Goal: Connect with others: Connect with others

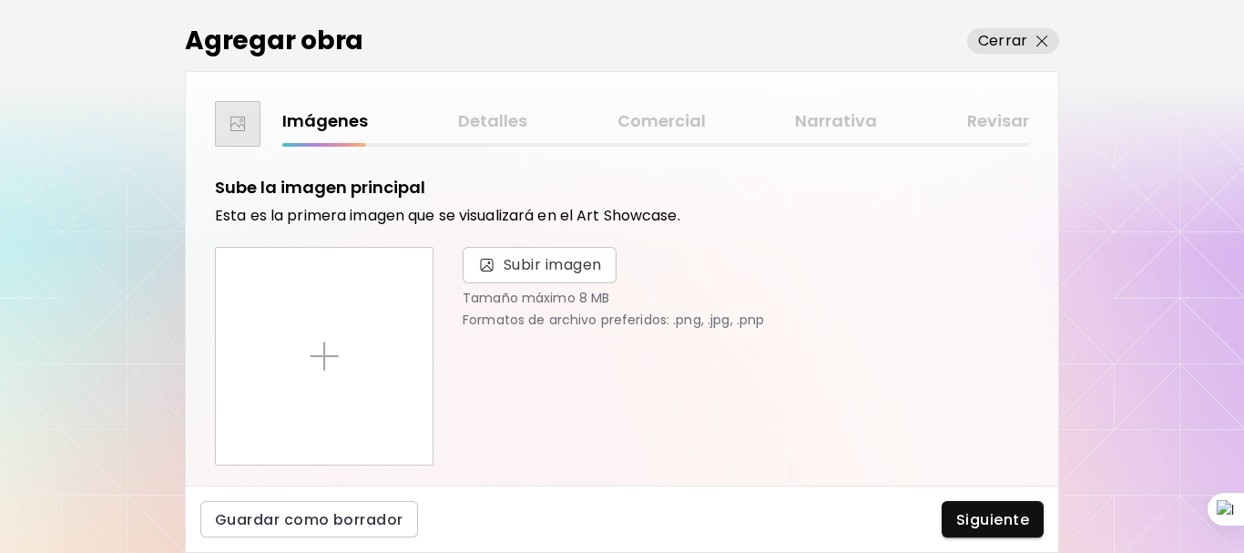
scroll to position [228, 0]
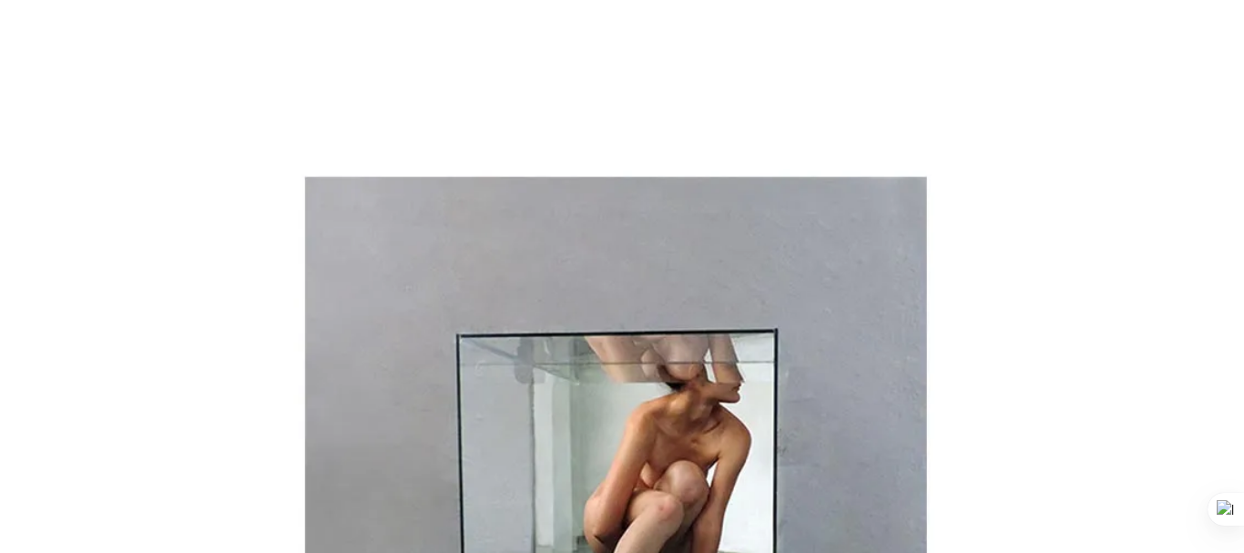
scroll to position [326, 0]
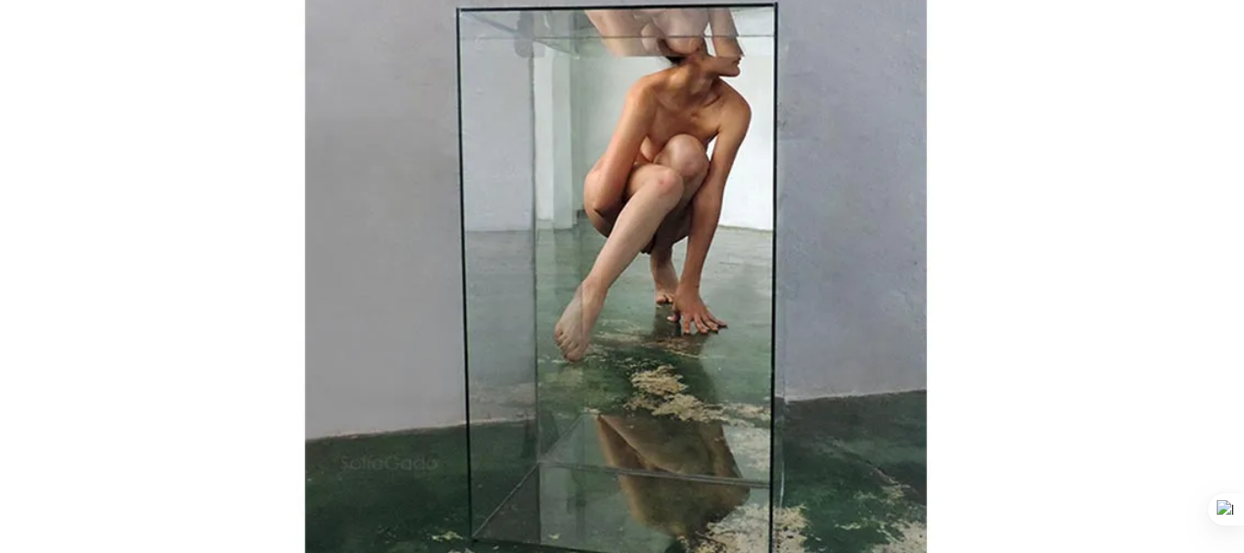
click at [1243, 63] on div at bounding box center [1243, 276] width 1 height 553
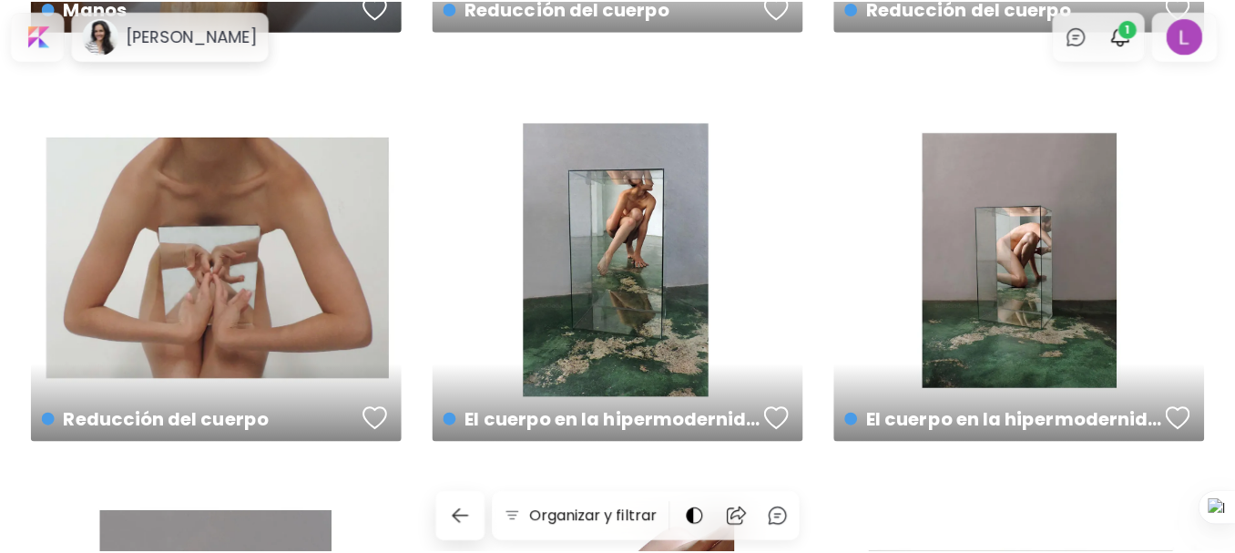
scroll to position [1204, 0]
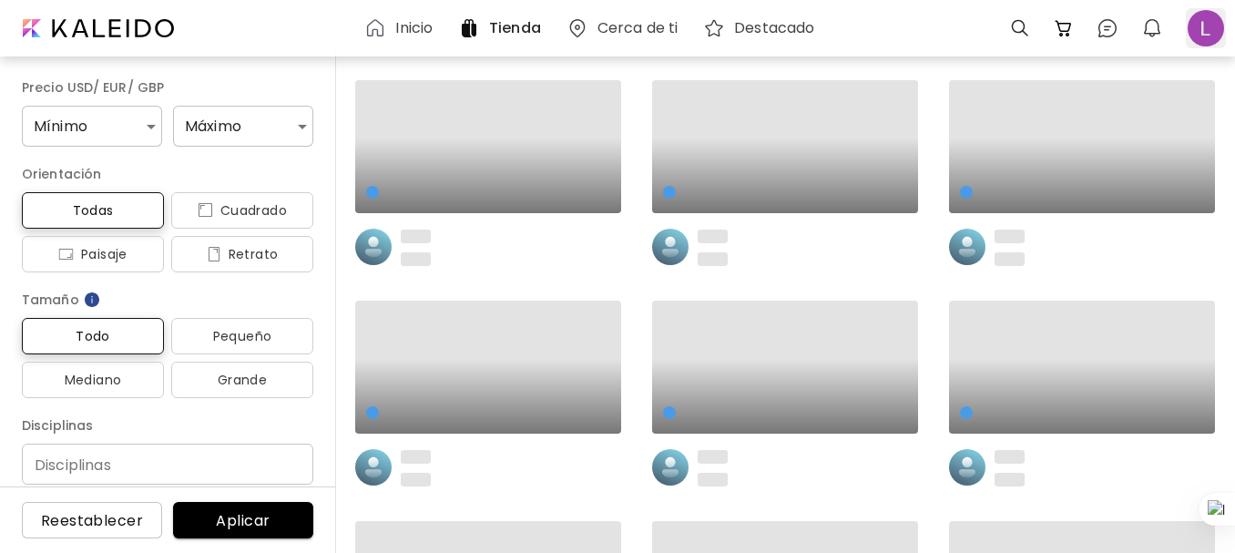
click at [1195, 30] on div at bounding box center [1206, 28] width 40 height 40
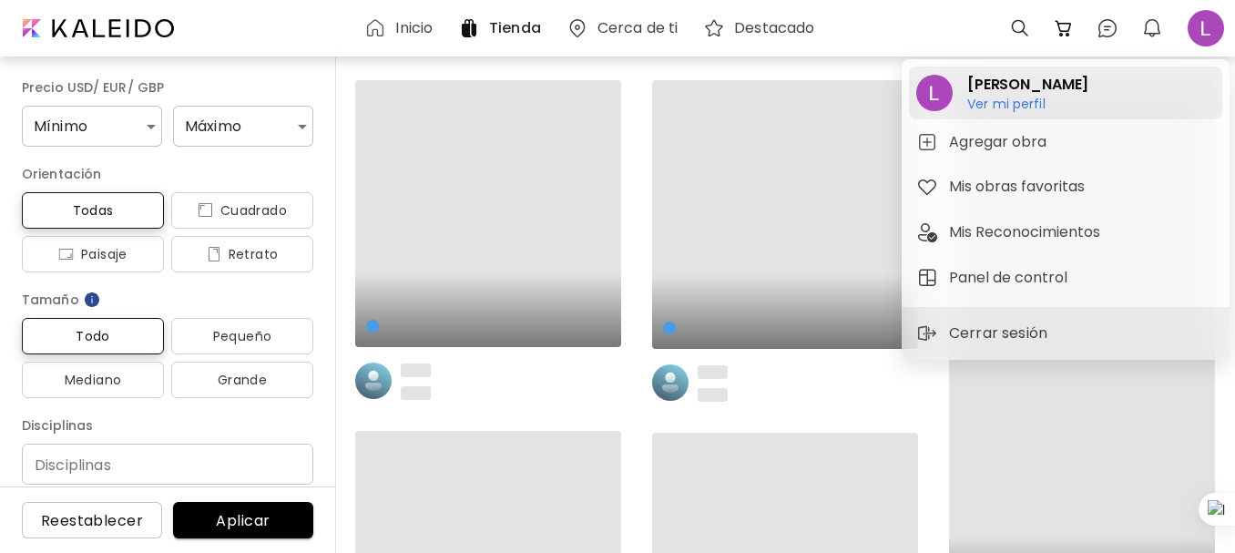
click at [1026, 102] on h6 "Ver mi perfil" at bounding box center [1027, 104] width 121 height 16
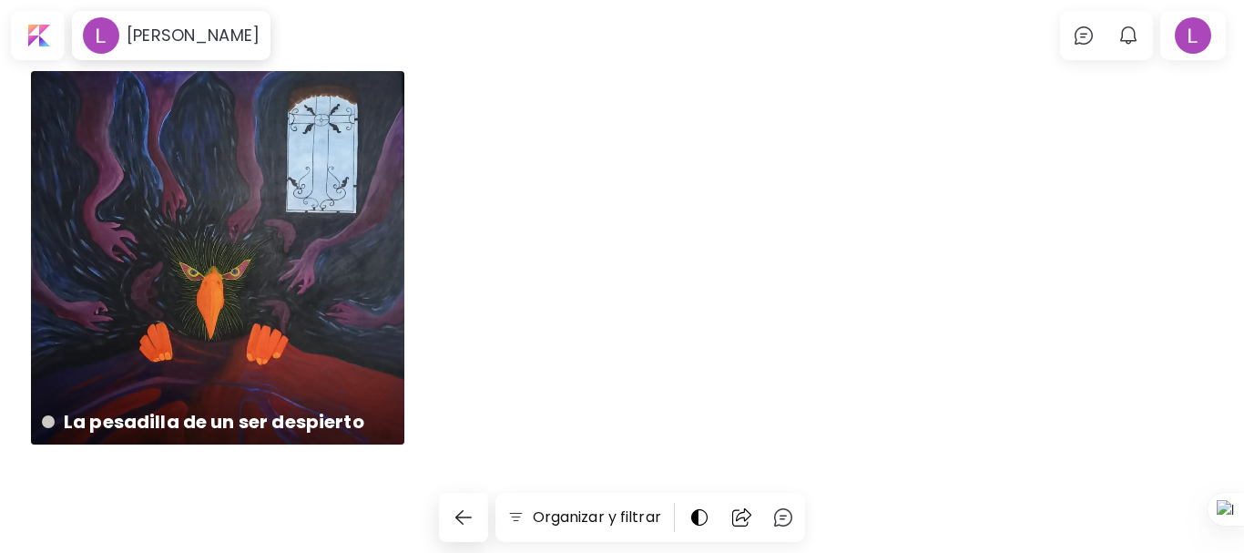
drag, startPoint x: 1243, startPoint y: 232, endPoint x: 1243, endPoint y: 419, distance: 186.7
click at [1243, 419] on div at bounding box center [1243, 276] width 1 height 553
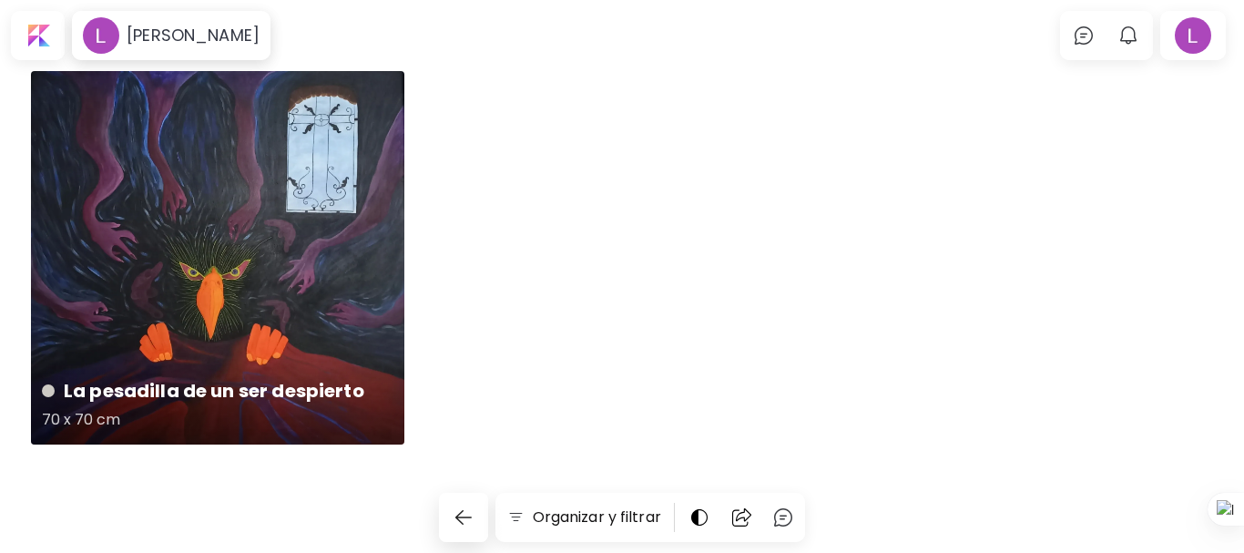
click at [265, 401] on h4 "La pesadilla de un ser despierto" at bounding box center [216, 390] width 348 height 27
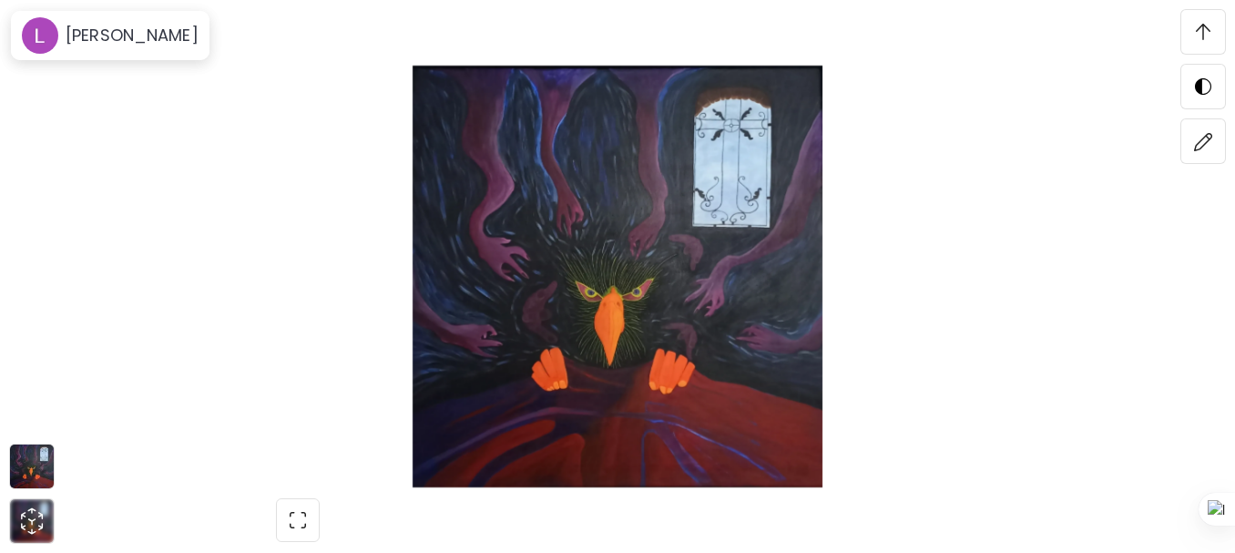
scroll to position [2752, 0]
click at [63, 26] on div "Leonardo Bustos" at bounding box center [128, 36] width 140 height 22
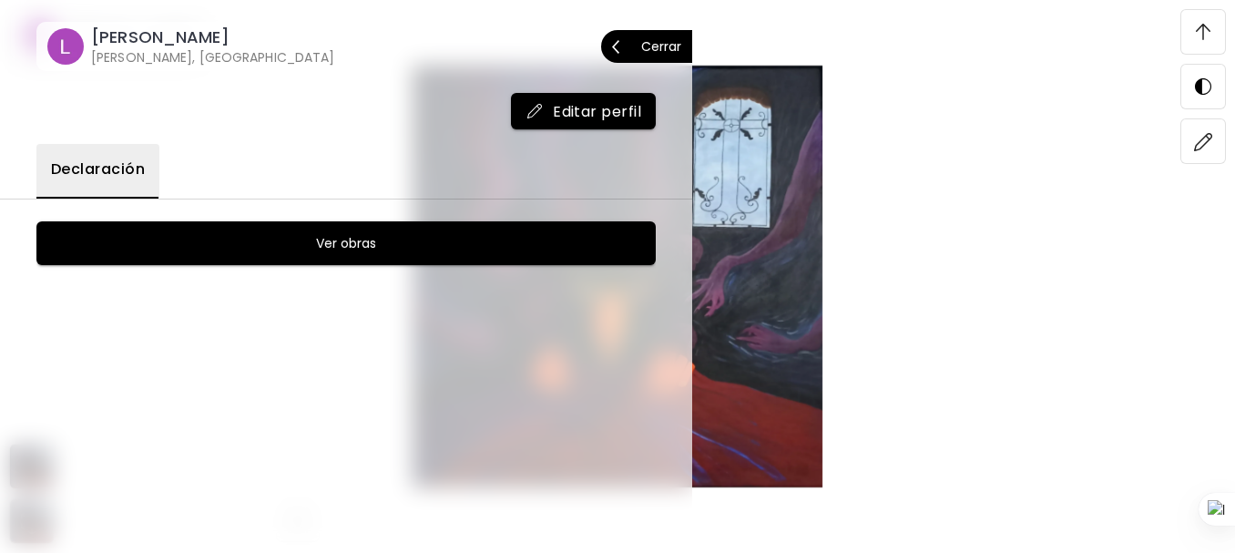
click at [83, 37] on image at bounding box center [65, 46] width 36 height 36
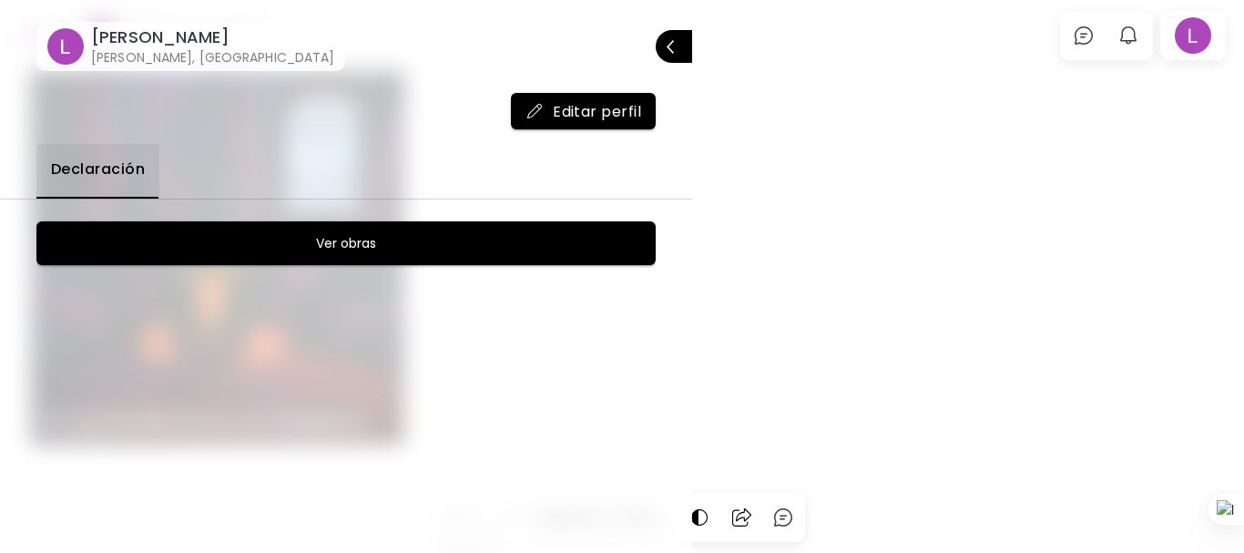
click at [616, 114] on span "Editar perfil" at bounding box center [584, 111] width 116 height 19
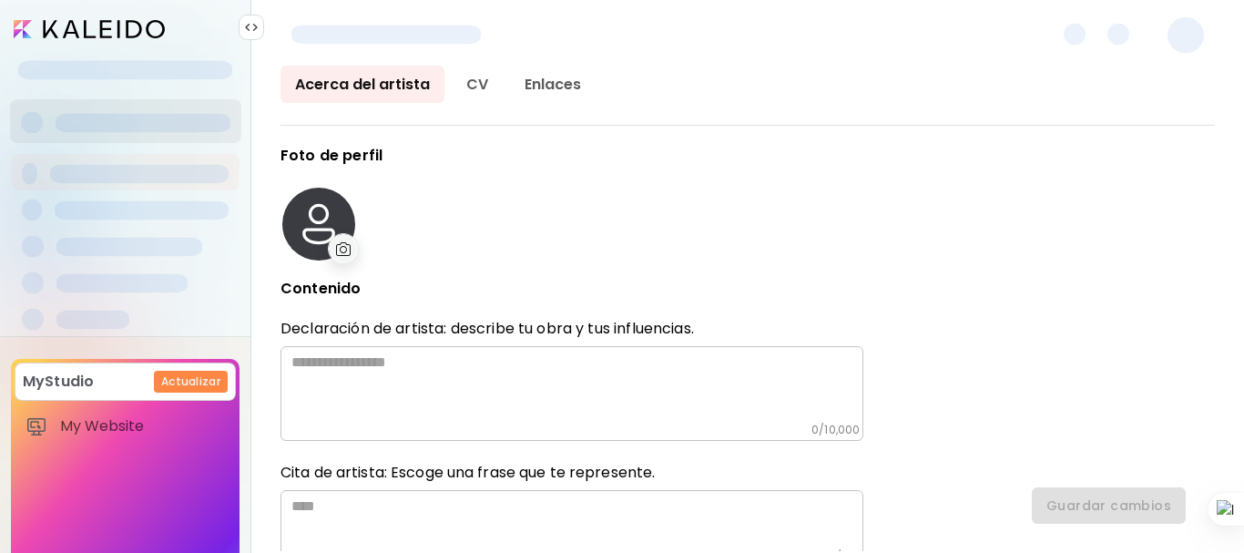
type input "*********"
type input "********"
click at [463, 85] on link "CV" at bounding box center [477, 84] width 51 height 37
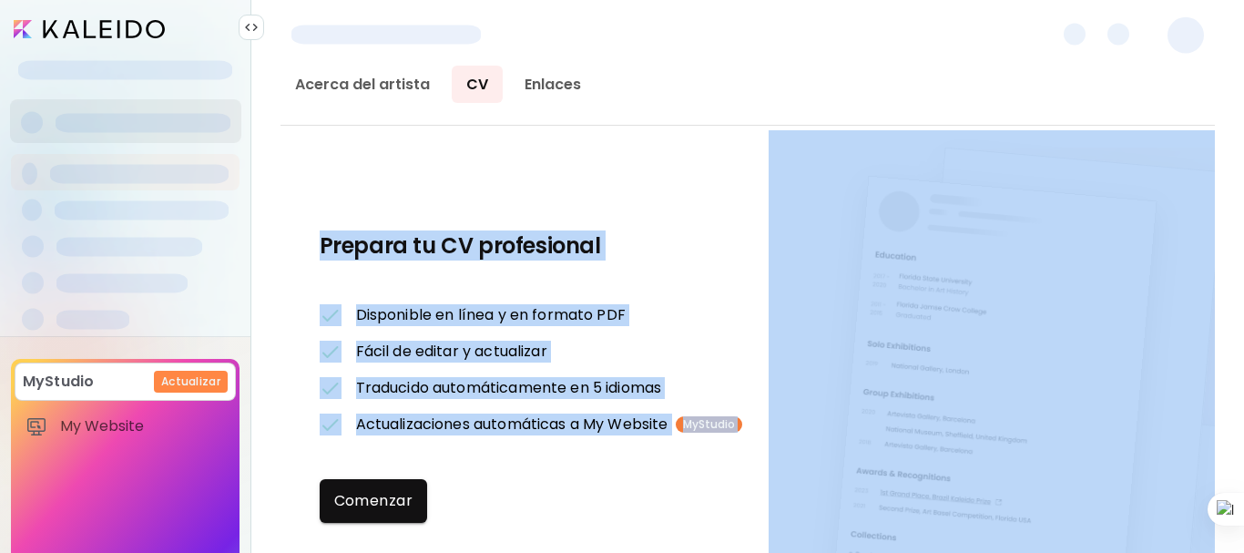
drag, startPoint x: 1242, startPoint y: 131, endPoint x: 1239, endPoint y: 289, distance: 157.6
click at [1239, 289] on div "Acerca del artista CV Enlaces Prepara tu CV profesional Parte del Plan MyStudio…" at bounding box center [747, 309] width 993 height 487
click at [538, 240] on h3 "Prepara tu CV profesional" at bounding box center [531, 245] width 423 height 29
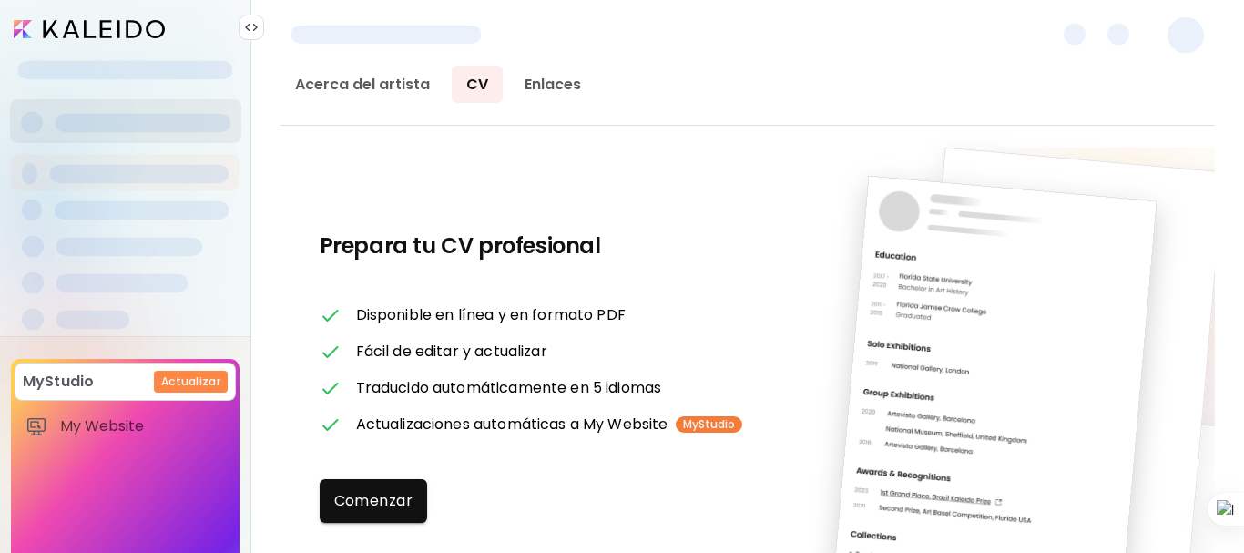
click at [71, 26] on input "image" at bounding box center [89, 29] width 151 height 18
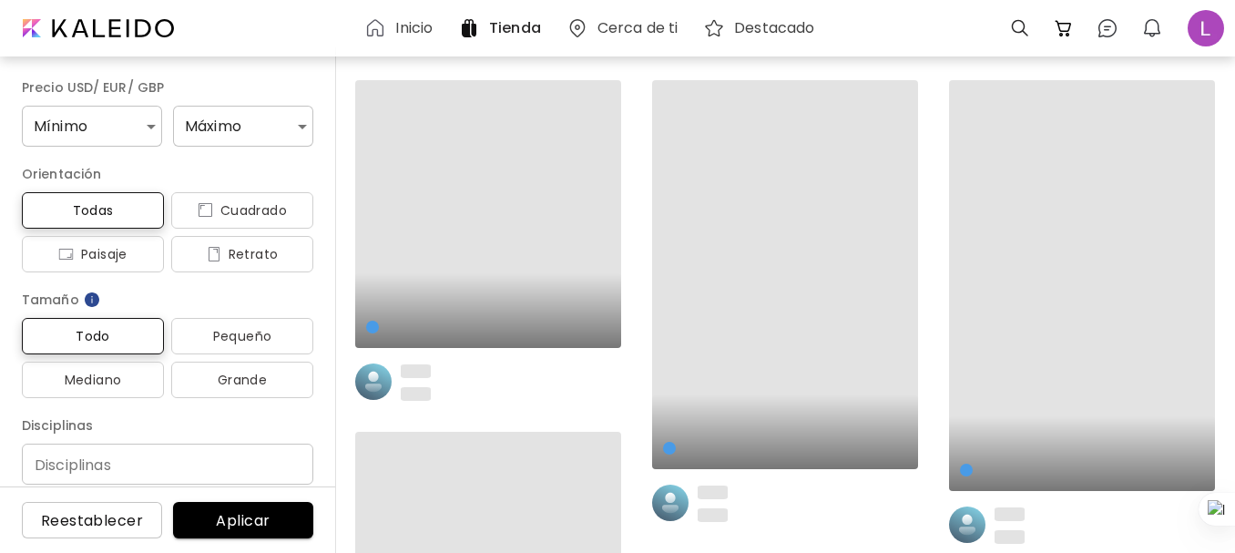
click at [666, 24] on h6 "Cerca de ti" at bounding box center [638, 28] width 80 height 15
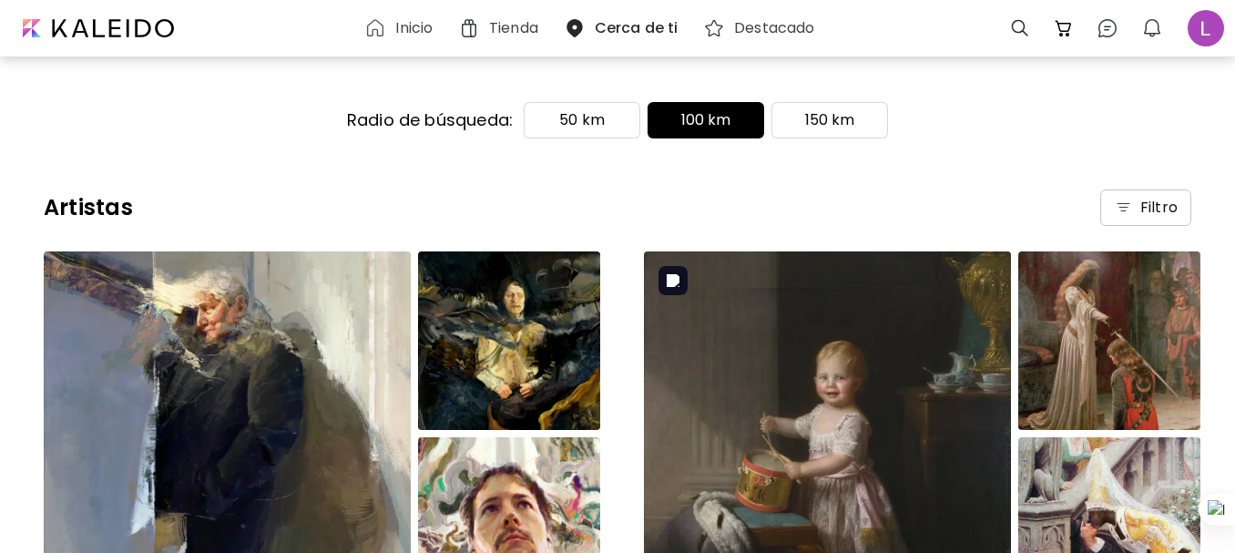
click at [897, 345] on img at bounding box center [827, 432] width 367 height 363
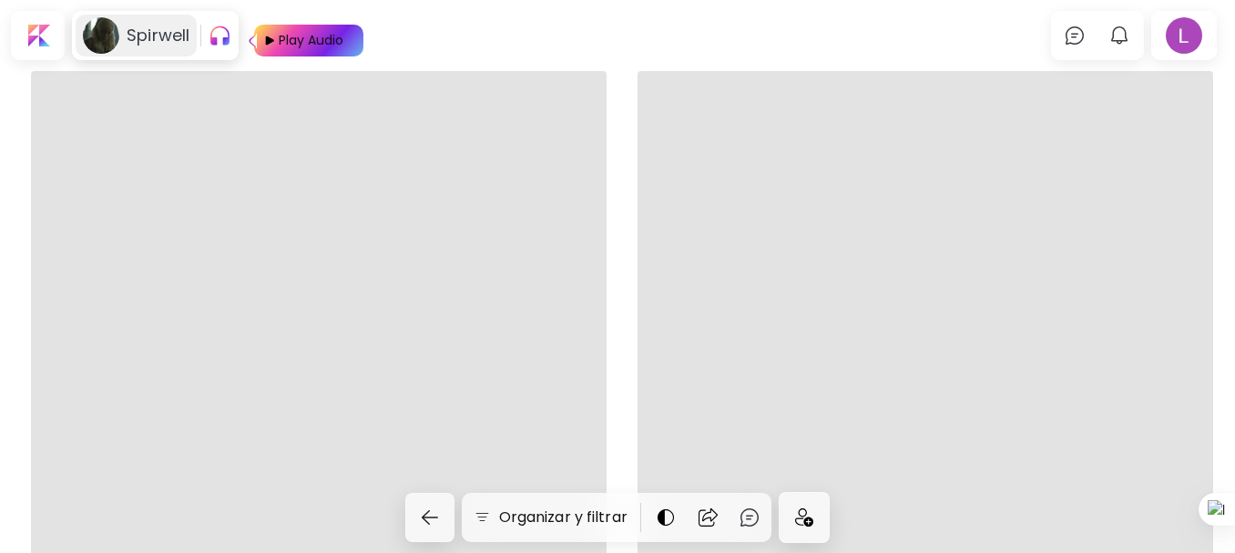
click at [151, 37] on h6 "Spirwell" at bounding box center [158, 36] width 63 height 22
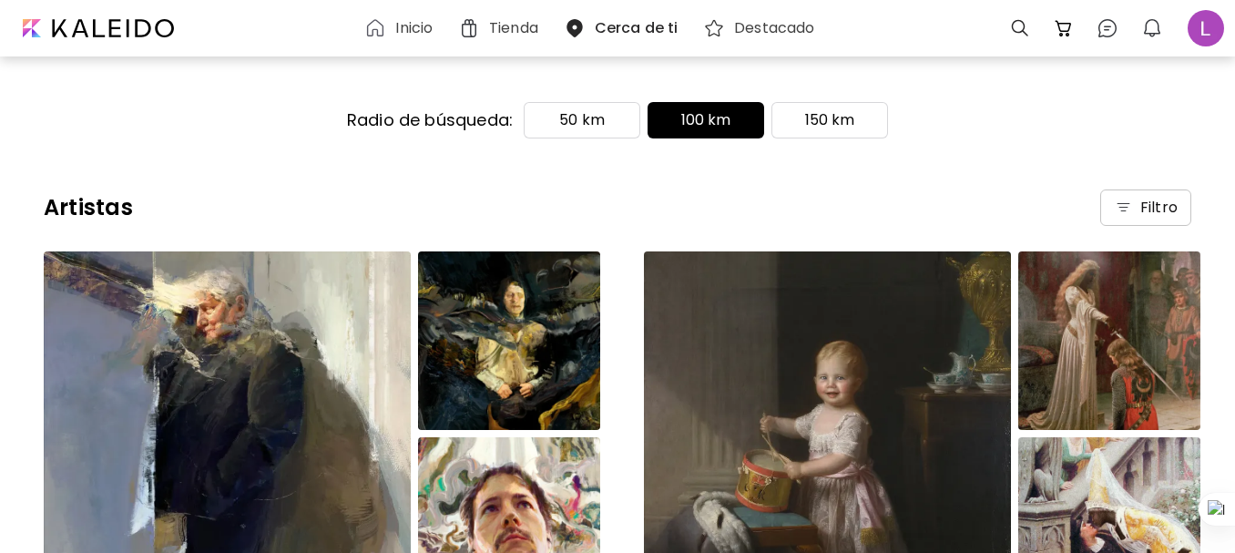
scroll to position [484, 0]
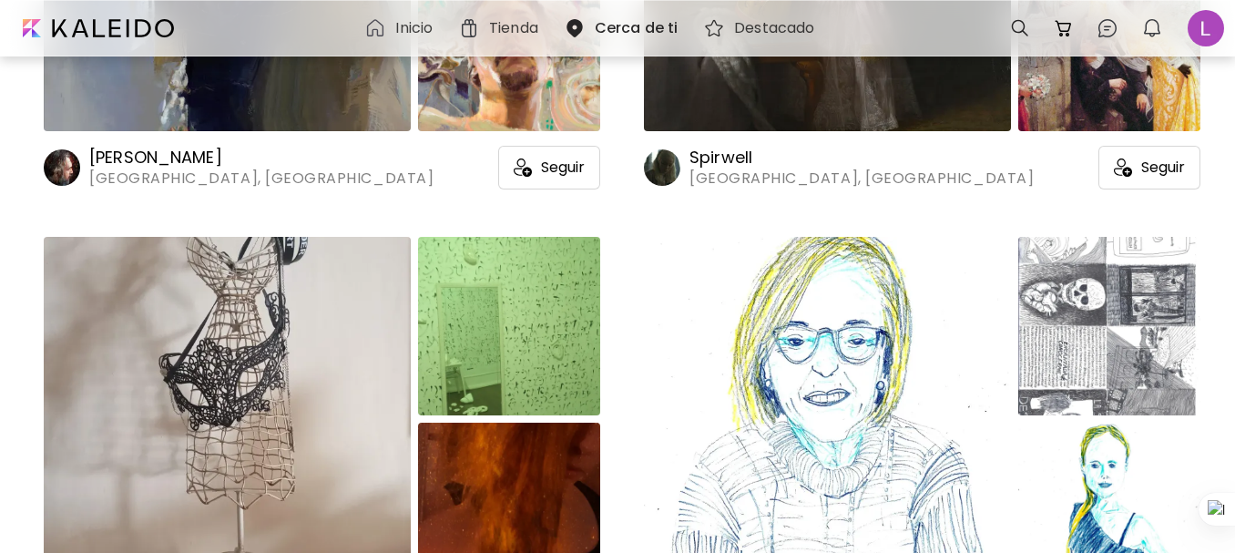
click at [138, 155] on h6 "Martin Bustamante" at bounding box center [261, 158] width 344 height 22
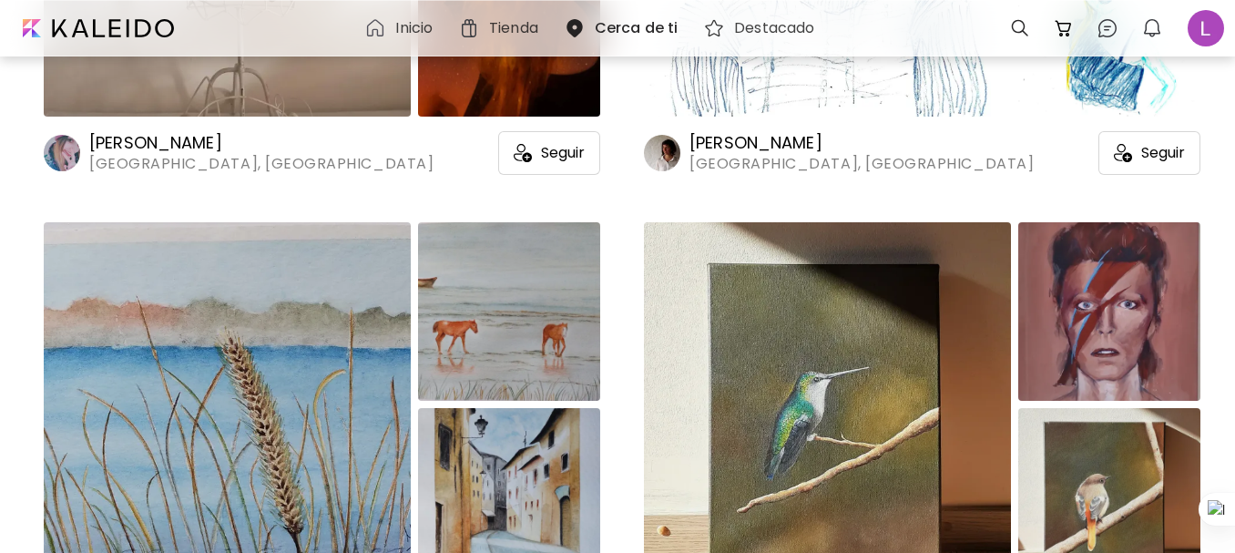
scroll to position [1451, 0]
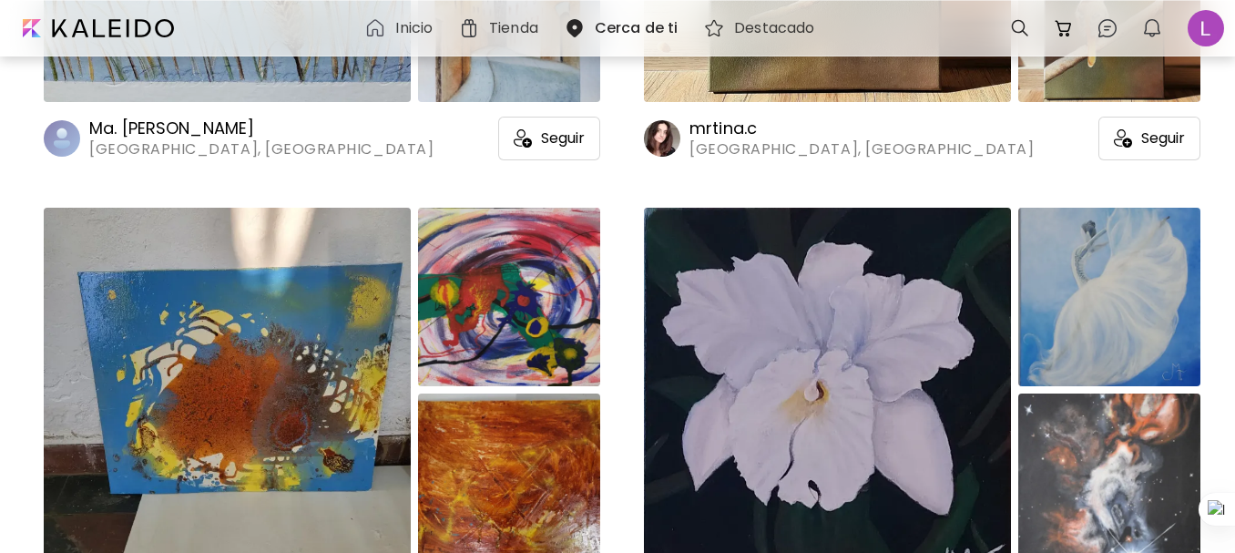
click at [744, 128] on h6 "mrtina.c" at bounding box center [862, 129] width 344 height 22
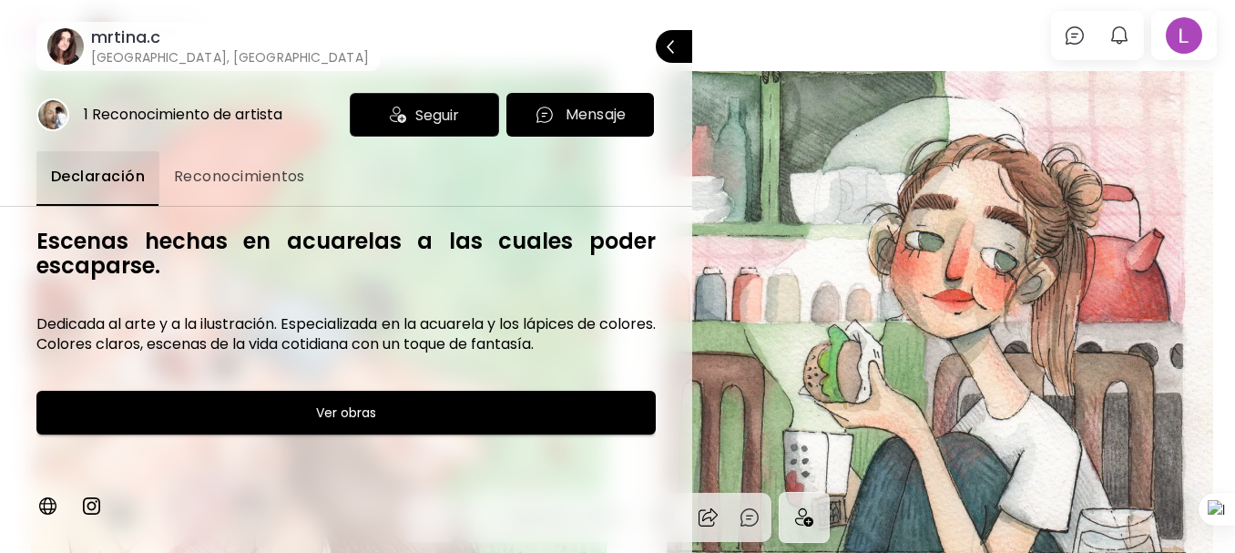
click at [241, 172] on span "Reconocimientos" at bounding box center [239, 177] width 131 height 22
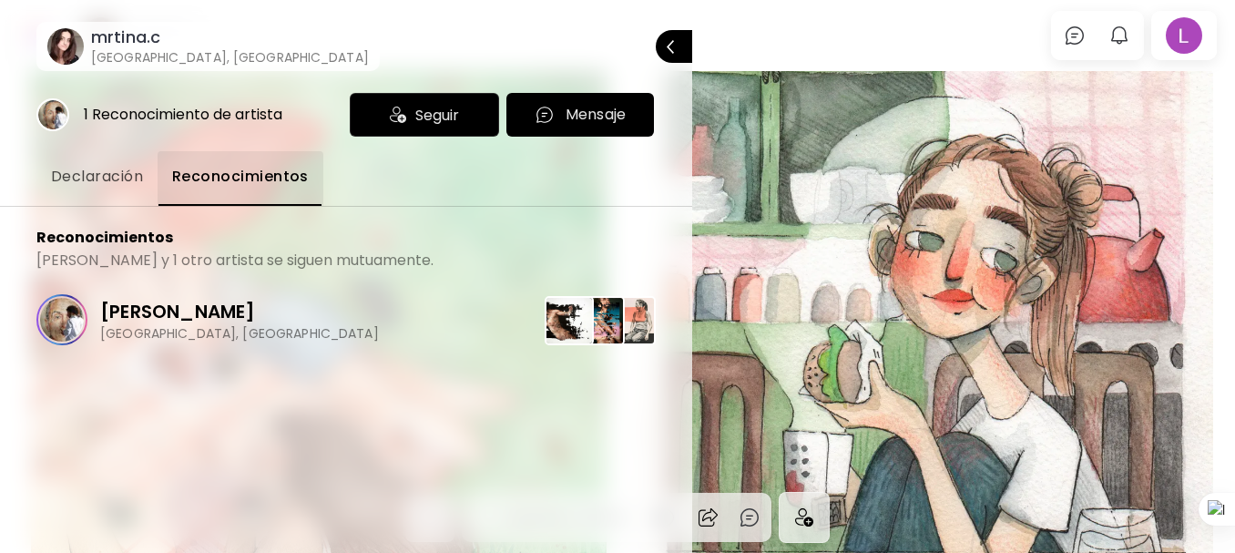
click at [76, 172] on span "Declaración" at bounding box center [97, 177] width 92 height 22
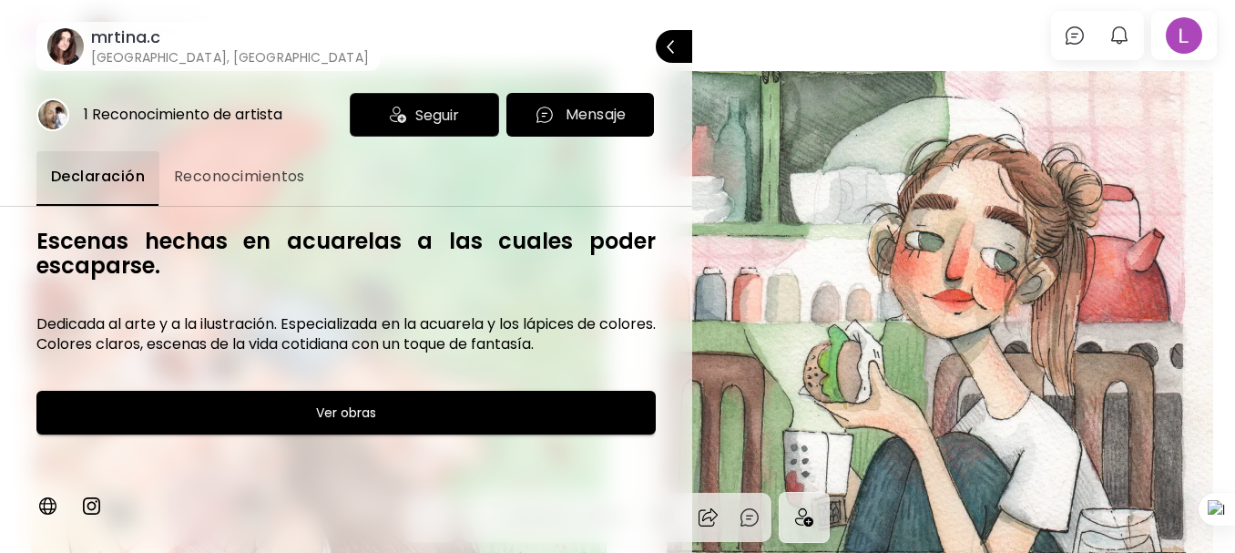
click at [433, 118] on span "Seguir" at bounding box center [437, 115] width 44 height 23
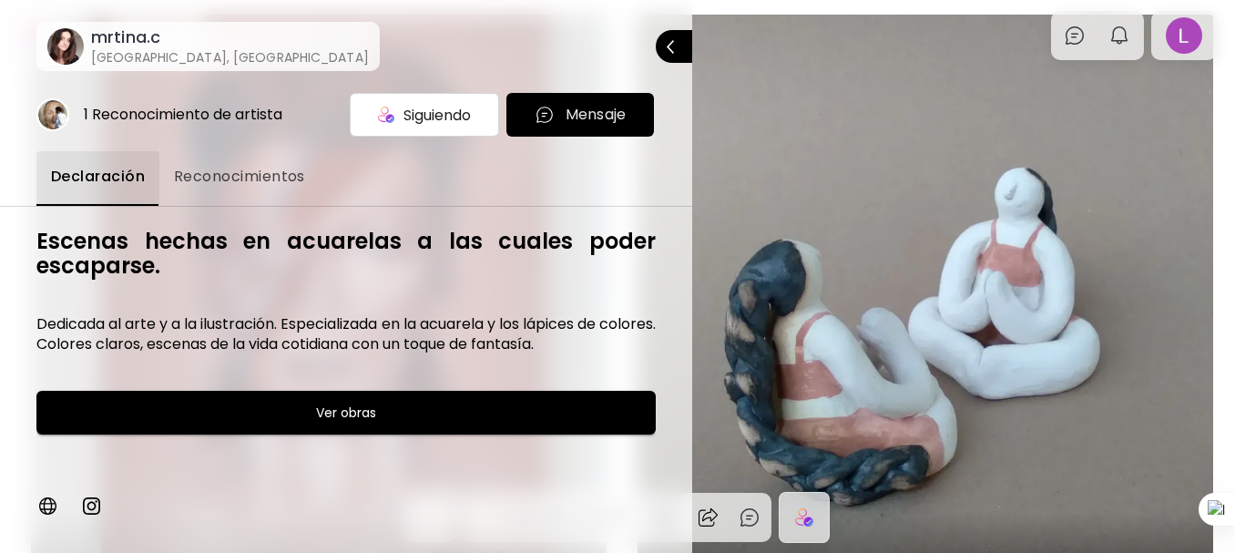
scroll to position [2650, 0]
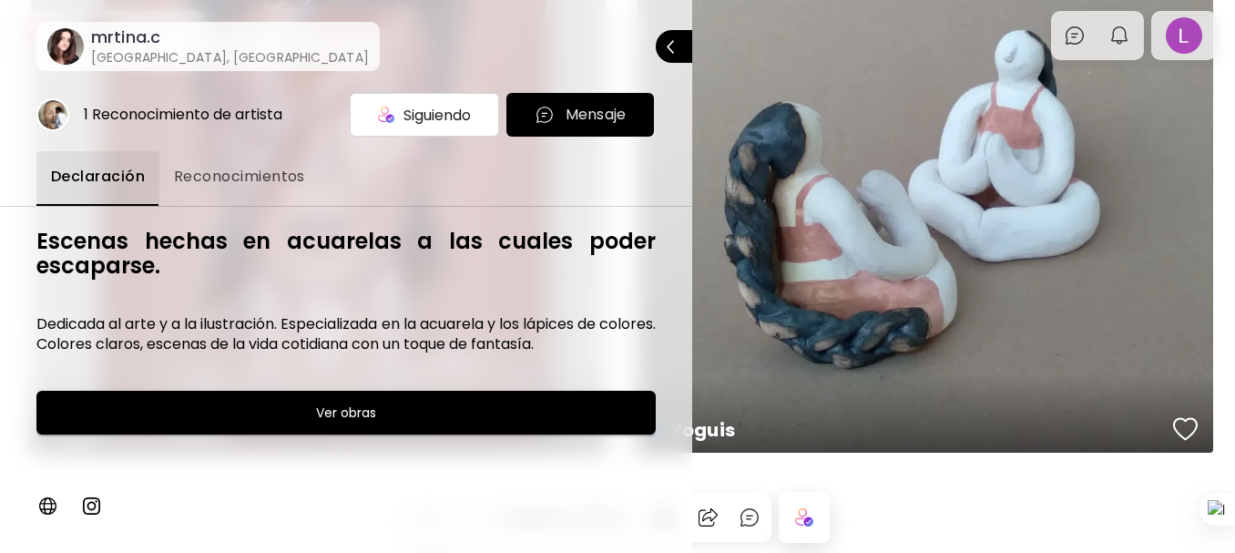
click at [905, 390] on div at bounding box center [617, 276] width 1235 height 553
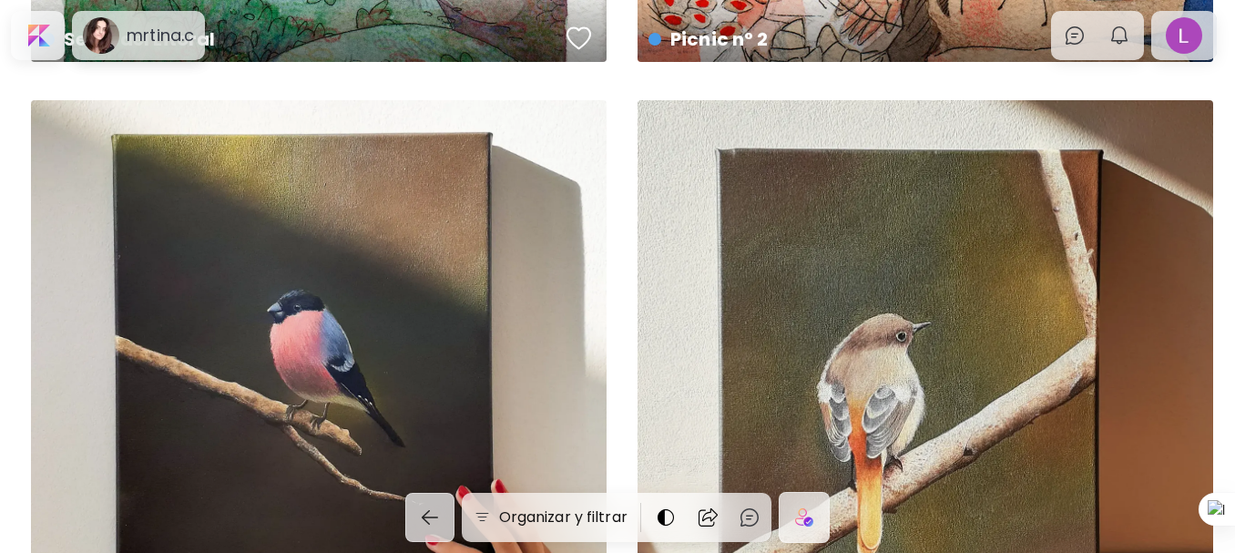
scroll to position [0, 0]
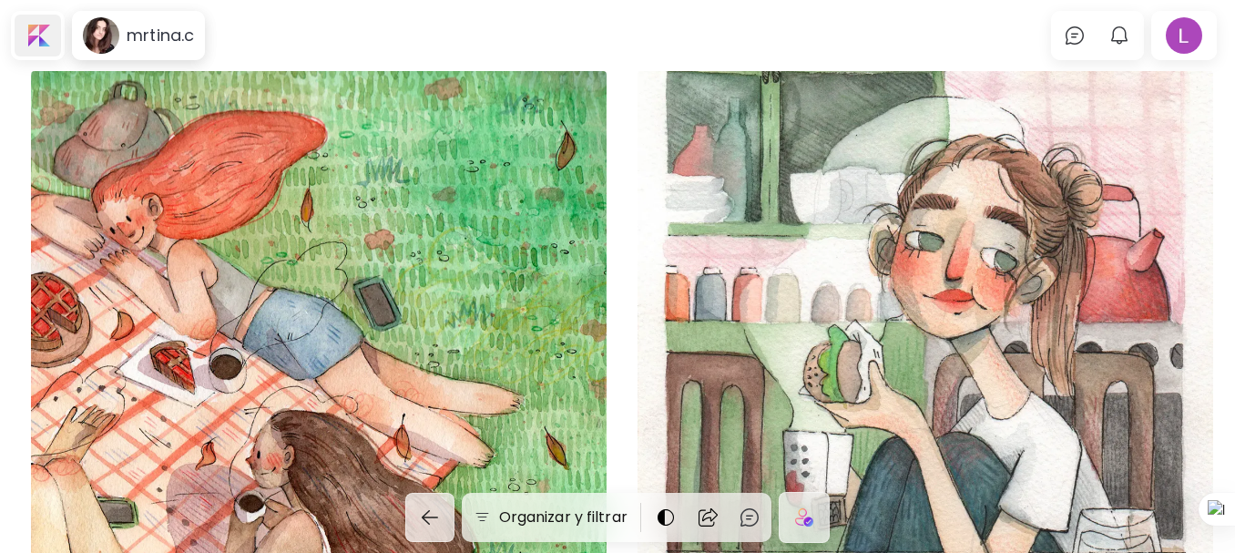
click at [46, 40] on div at bounding box center [38, 36] width 46 height 42
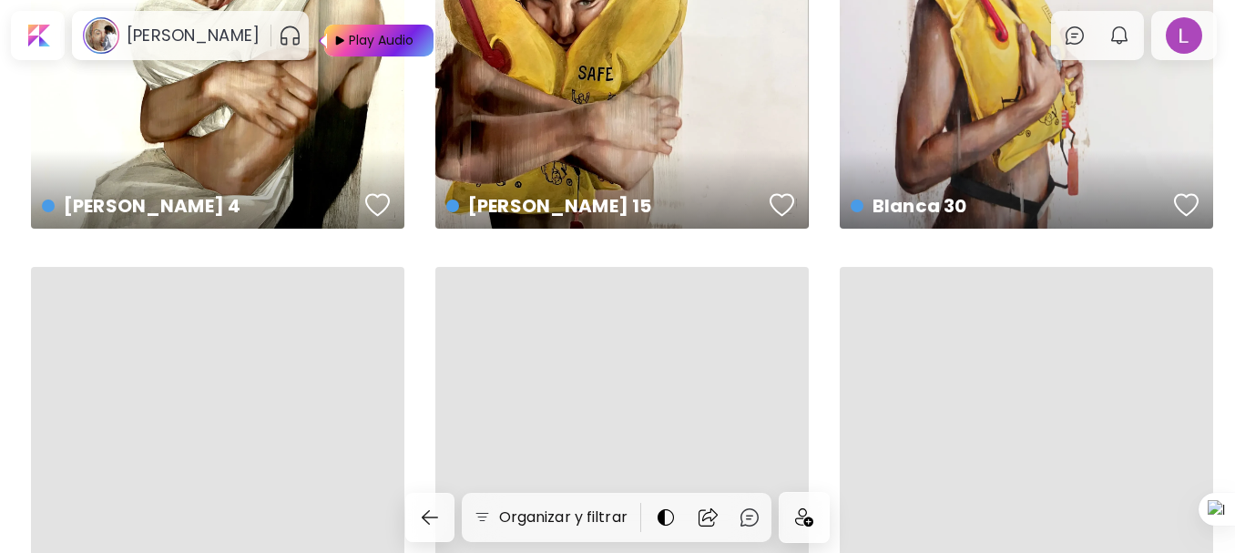
scroll to position [1935, 0]
